Goal: Information Seeking & Learning: Learn about a topic

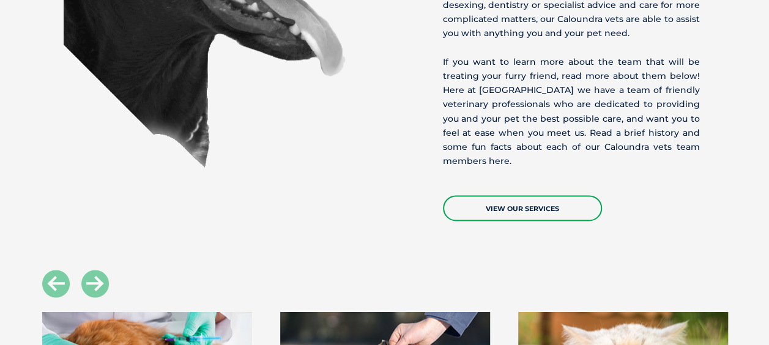
scroll to position [979, 0]
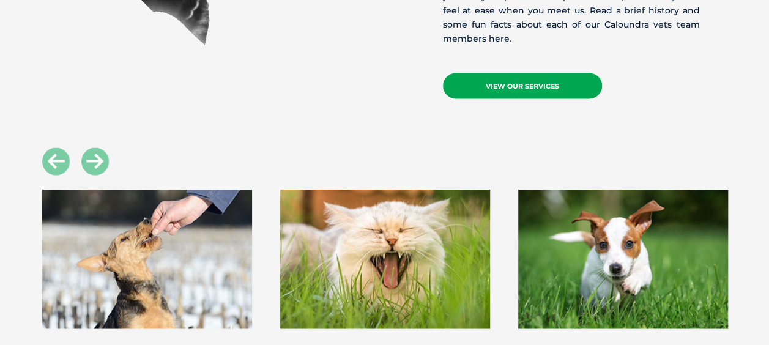
click at [473, 92] on link "View Our Services" at bounding box center [522, 86] width 159 height 26
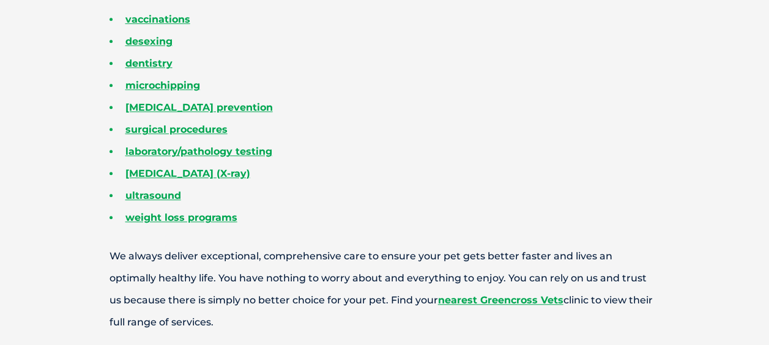
scroll to position [550, 0]
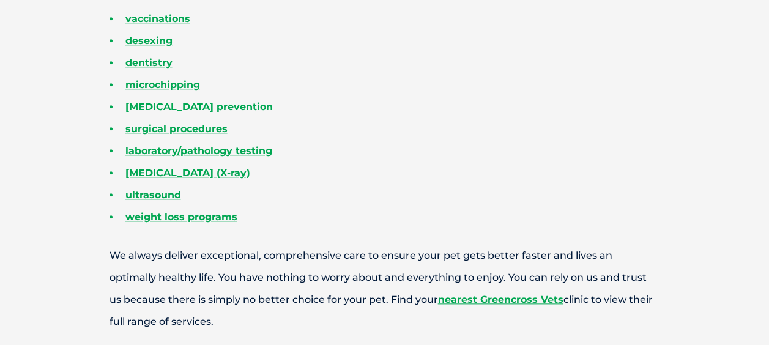
click at [199, 109] on link "parasite prevention" at bounding box center [198, 107] width 147 height 12
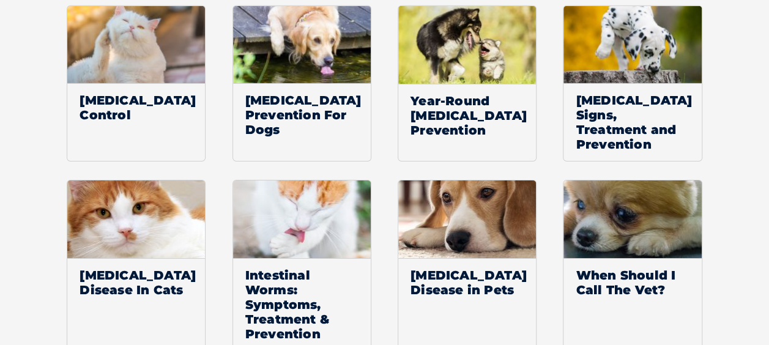
scroll to position [1964, 0]
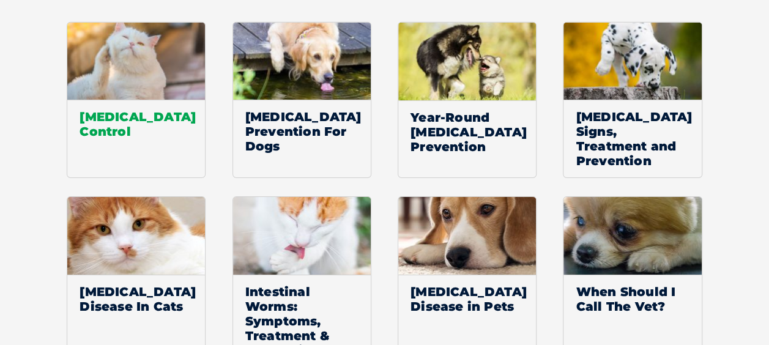
click at [185, 78] on img at bounding box center [136, 62] width 138 height 78
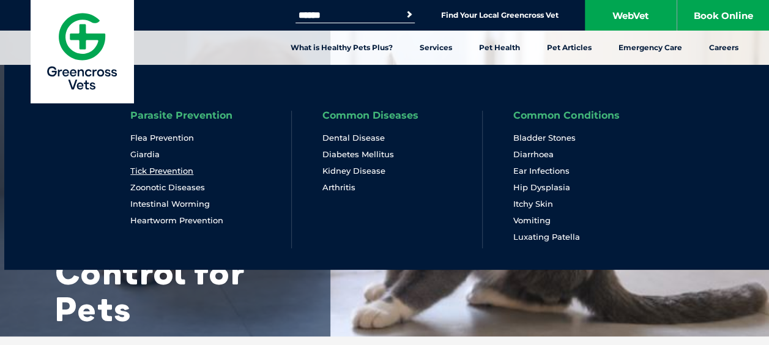
click at [185, 168] on link "Tick Prevention" at bounding box center [161, 171] width 63 height 10
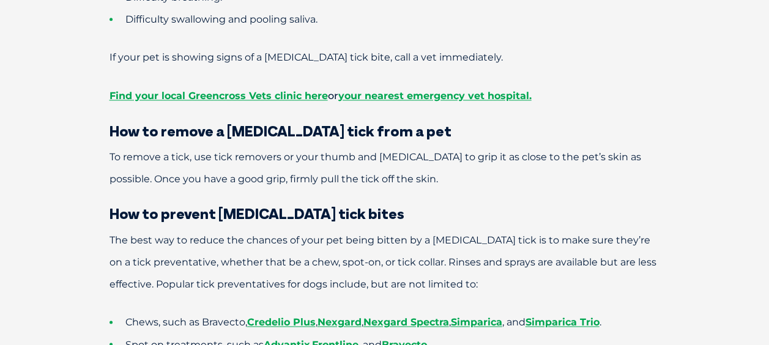
scroll to position [3181, 0]
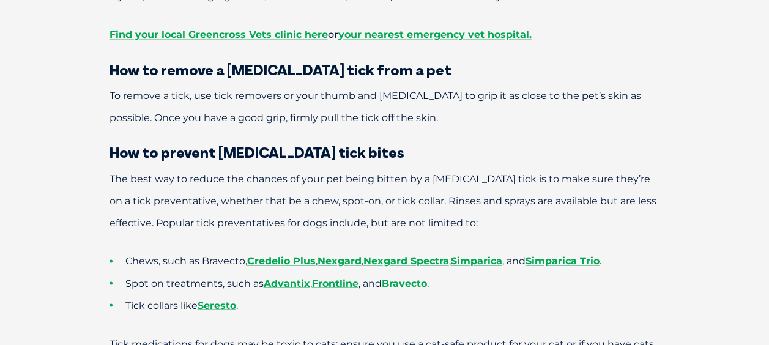
click at [398, 277] on link "Bravecto" at bounding box center [404, 283] width 45 height 12
click at [412, 277] on link "Bravecto" at bounding box center [404, 283] width 45 height 12
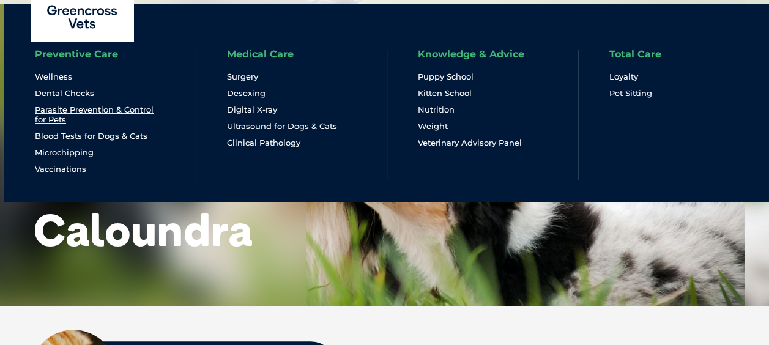
click at [111, 111] on link "Parasite Prevention & Control for Pets" at bounding box center [100, 115] width 130 height 20
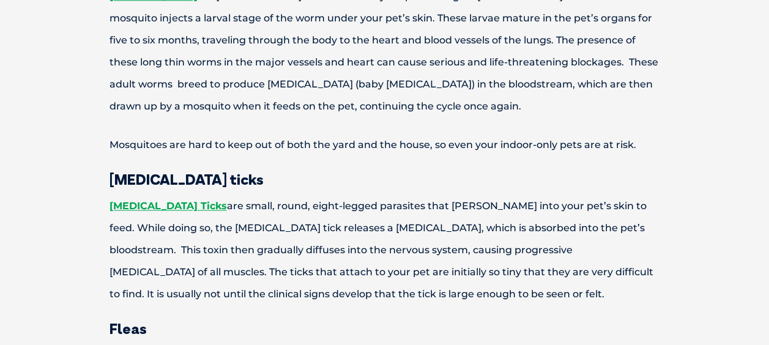
scroll to position [795, 0]
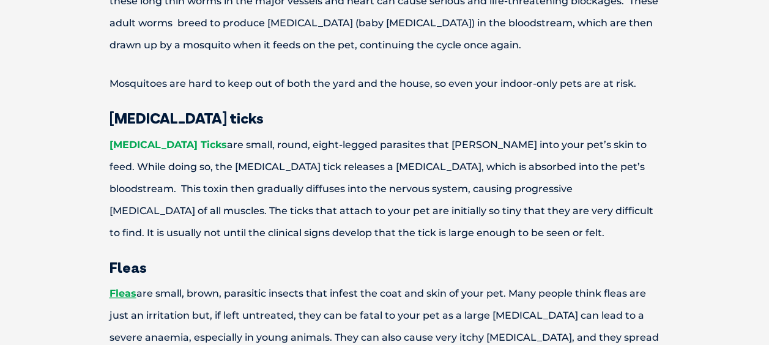
click at [124, 144] on link "[MEDICAL_DATA] Ticks" at bounding box center [167, 145] width 117 height 12
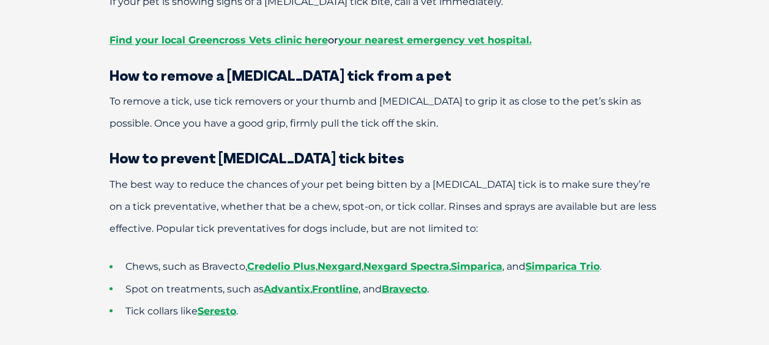
scroll to position [3181, 0]
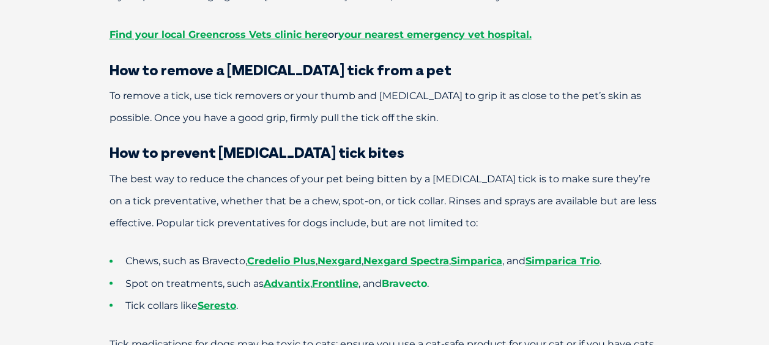
click at [398, 277] on link "Bravecto" at bounding box center [404, 283] width 45 height 12
